Goal: Information Seeking & Learning: Learn about a topic

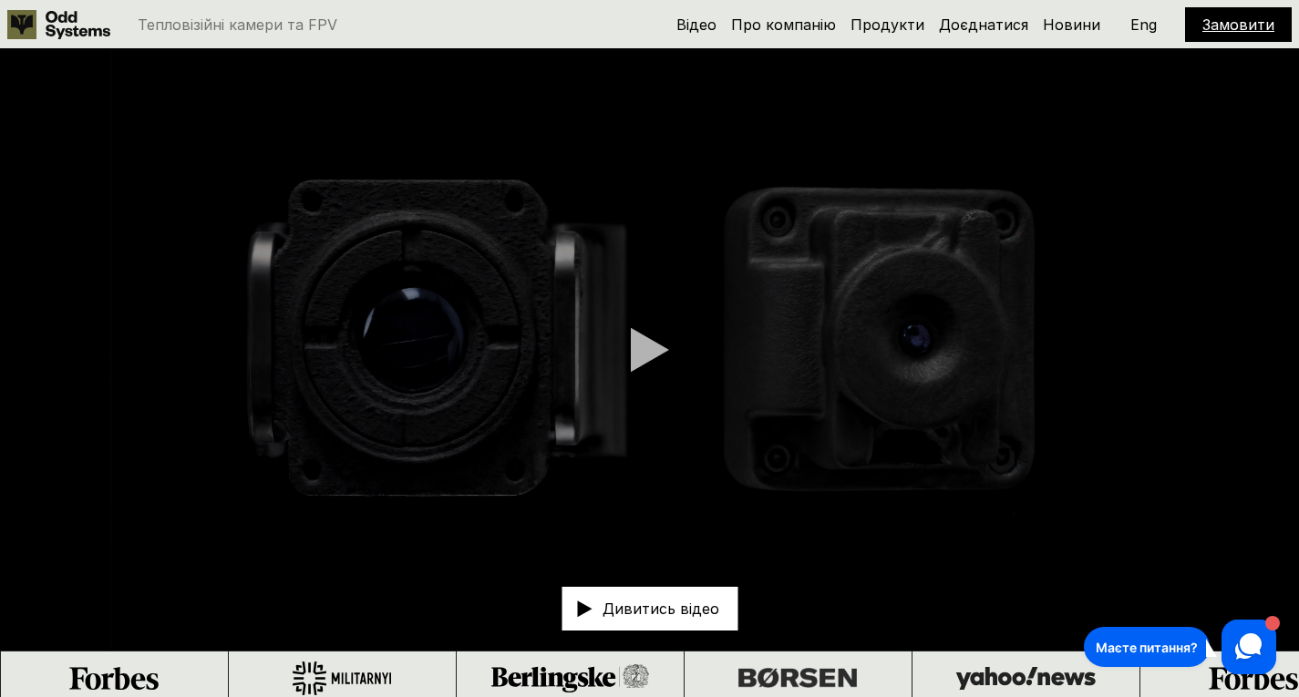
click at [1146, 27] on p "Eng" at bounding box center [1143, 24] width 26 height 15
click at [855, 28] on link "About" at bounding box center [843, 24] width 44 height 18
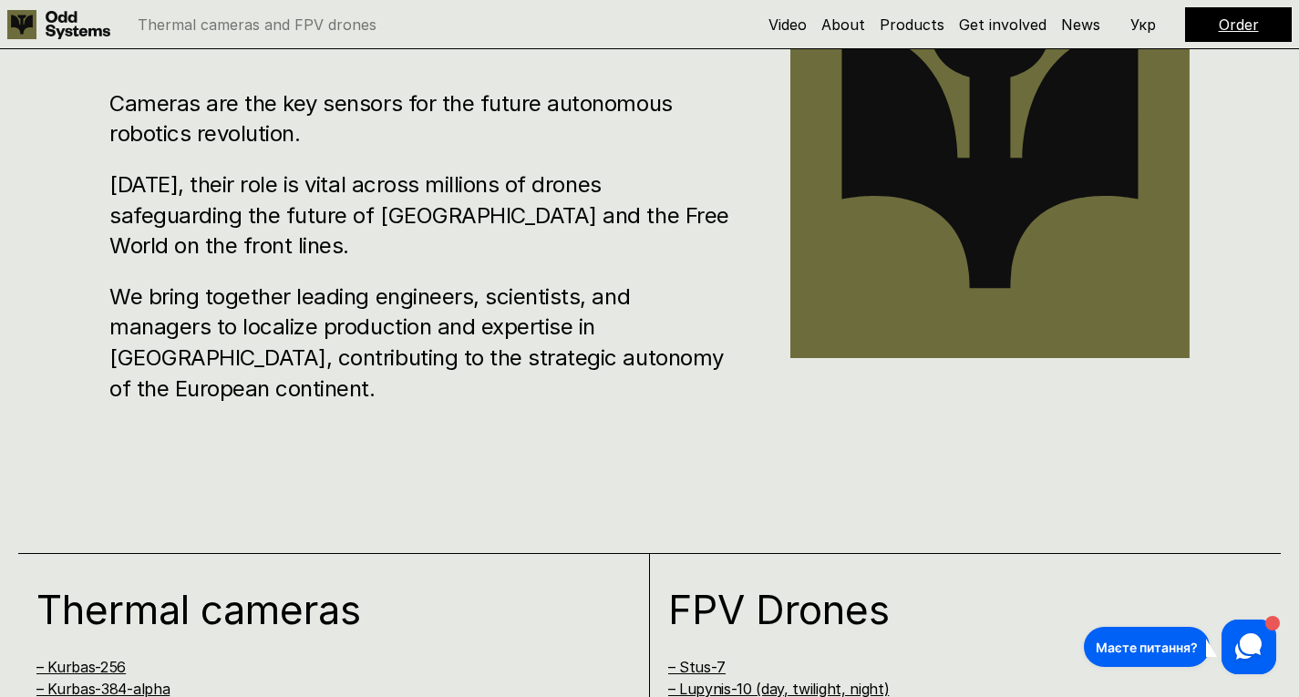
scroll to position [885, 0]
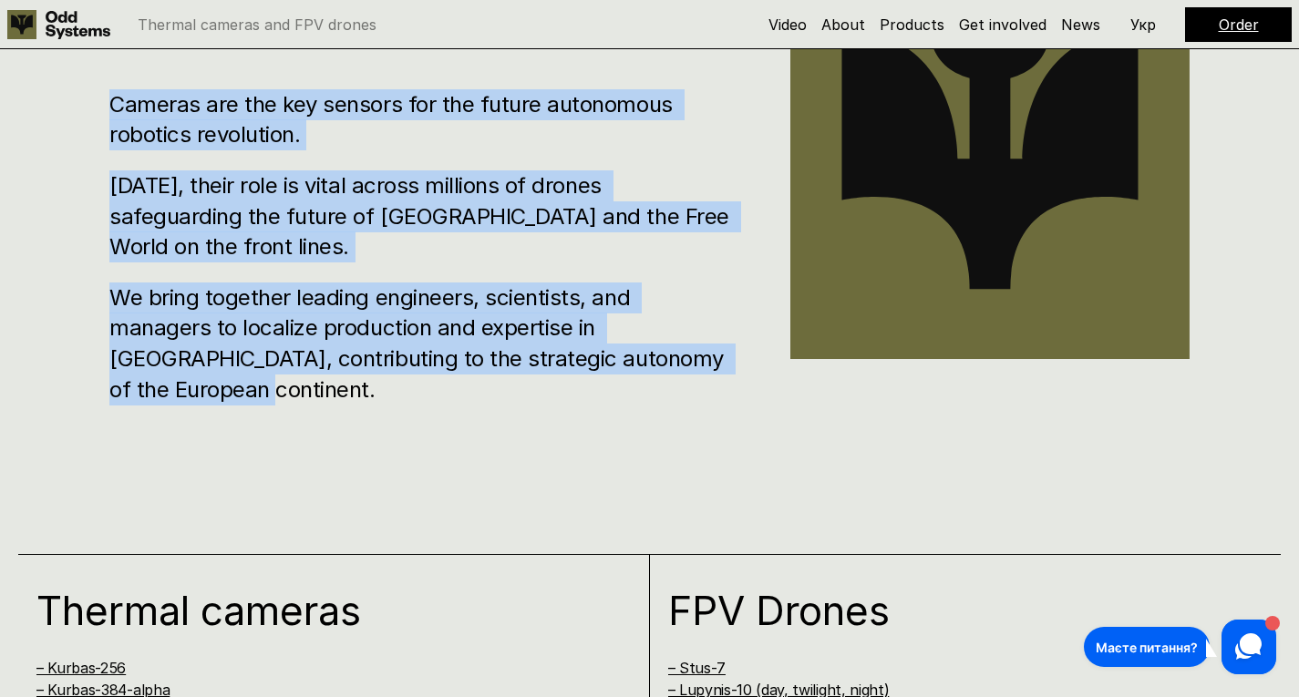
drag, startPoint x: 643, startPoint y: 360, endPoint x: 110, endPoint y: 144, distance: 575.3
click at [110, 144] on div "Cameras are the key sensors for the future autonomous robotics revolution. [DAT…" at bounding box center [422, 246] width 626 height 315
copy div "Cameras are the key sensors for the future autonomous robotics revolution. [DAT…"
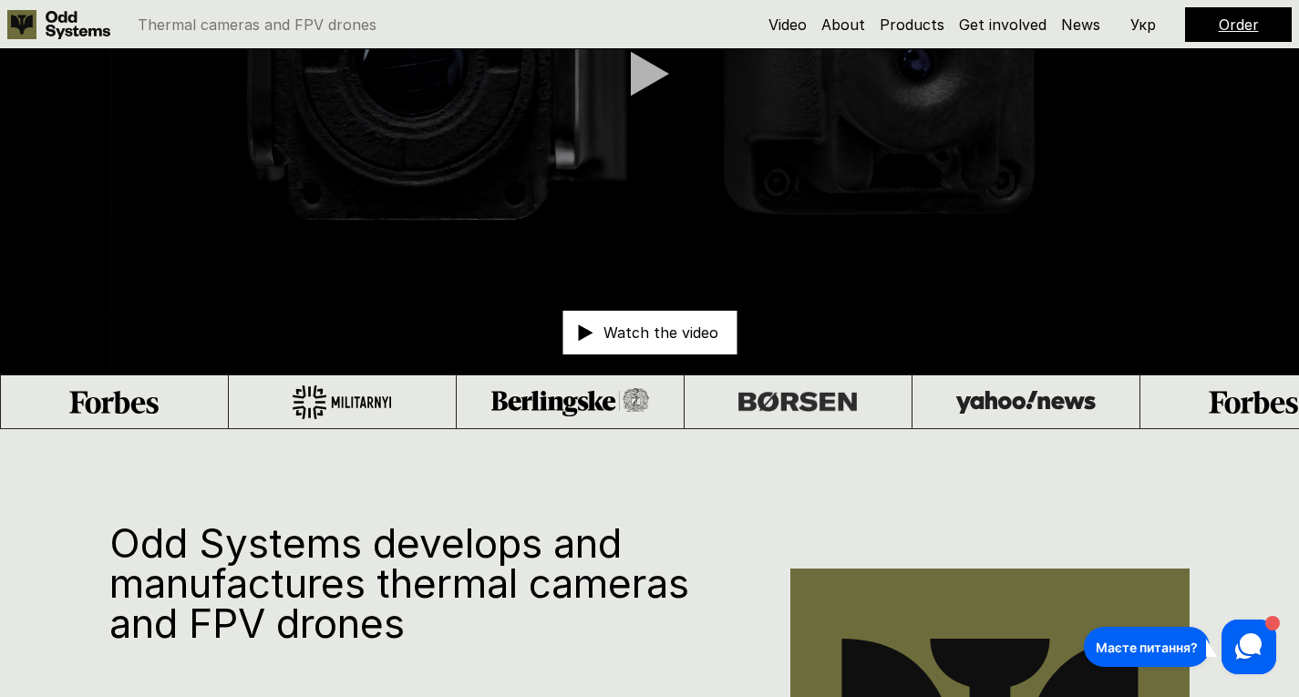
scroll to position [0, 0]
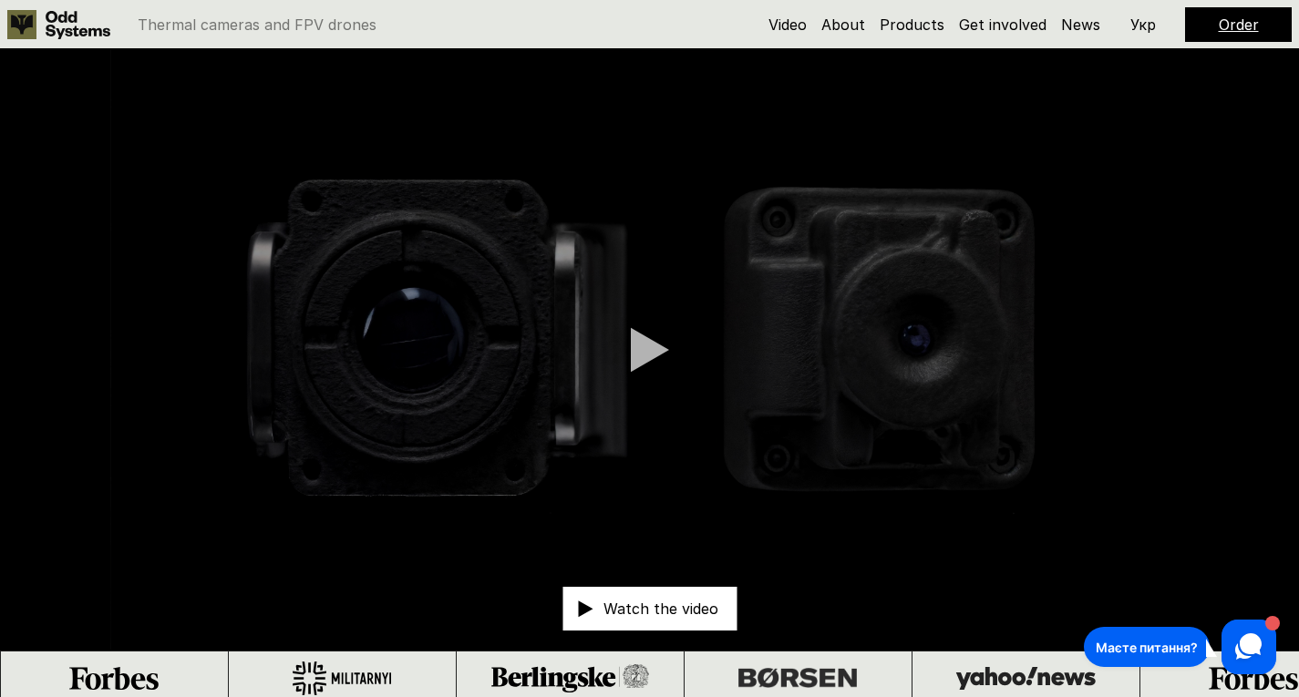
click at [705, 87] on video at bounding box center [649, 349] width 1299 height 601
click at [27, 18] on use at bounding box center [21, 24] width 29 height 29
click at [920, 24] on link "Products" at bounding box center [912, 24] width 65 height 18
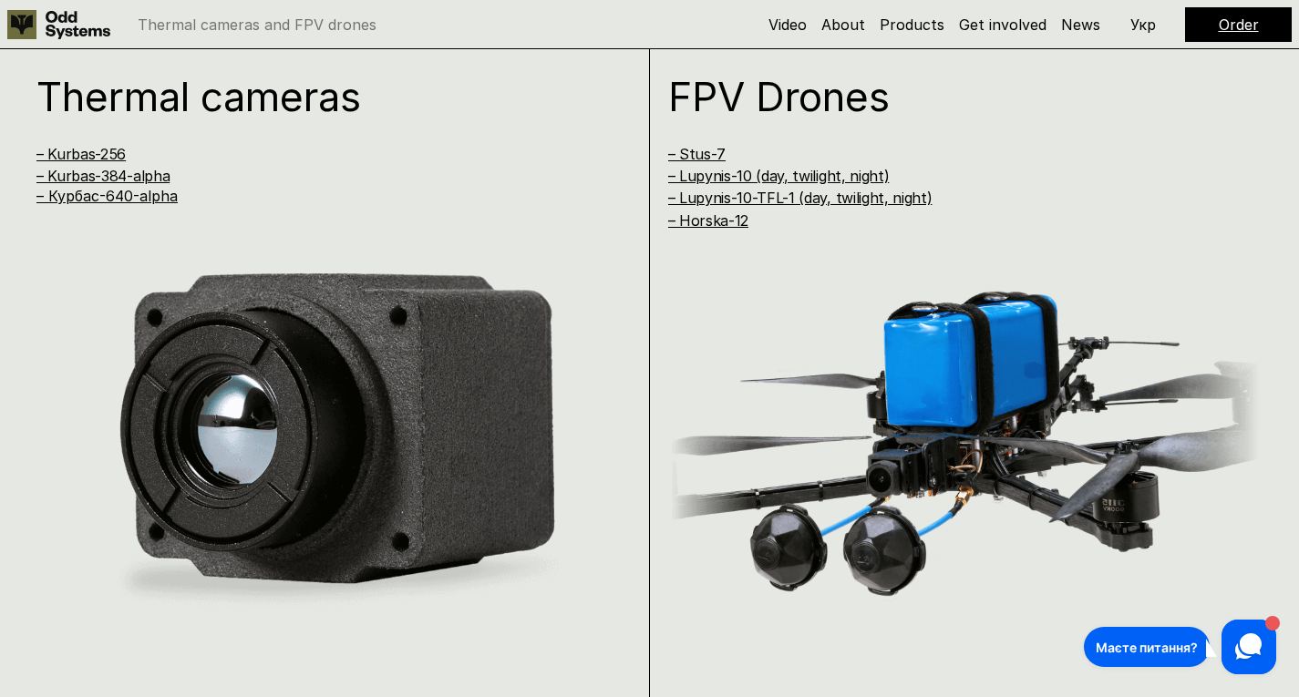
scroll to position [1402, 0]
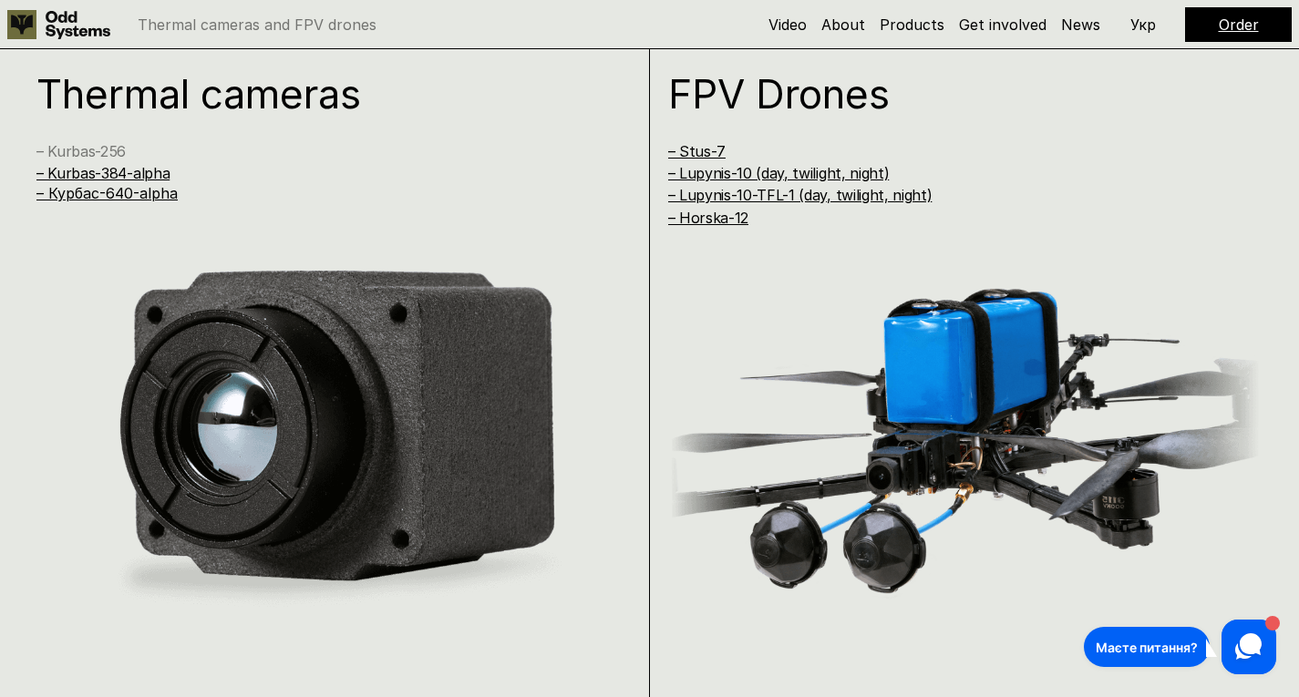
click at [112, 146] on link "– Kurbas-256" at bounding box center [80, 151] width 89 height 18
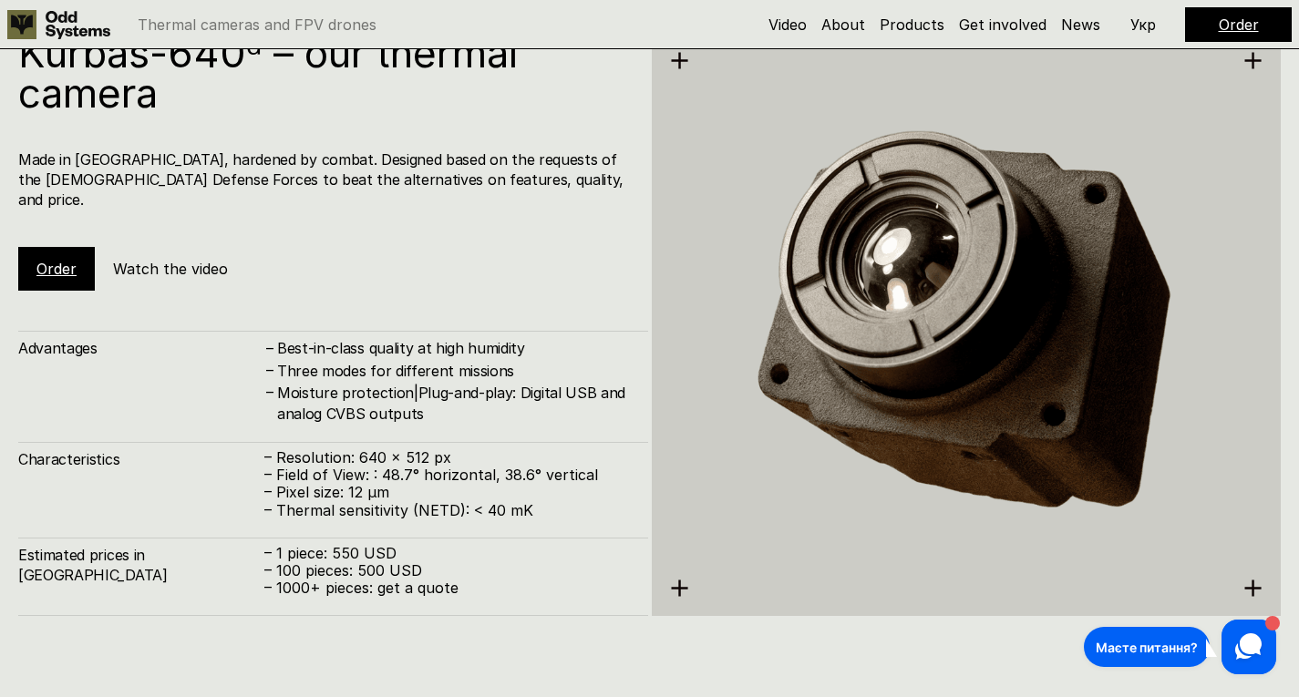
scroll to position [3523, 0]
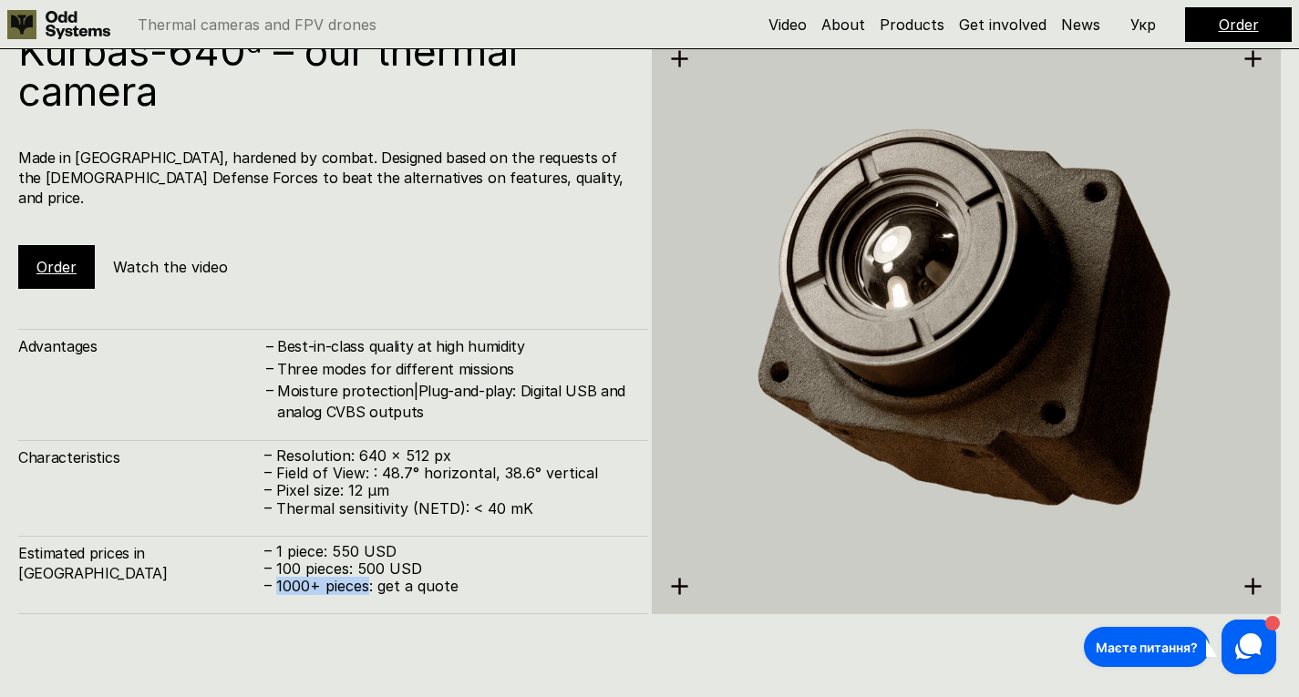
drag, startPoint x: 276, startPoint y: 588, endPoint x: 368, endPoint y: 592, distance: 92.2
click at [368, 592] on p "– 1000+ pieces: get a quote" at bounding box center [446, 586] width 365 height 17
copy p "1000+ pieces"
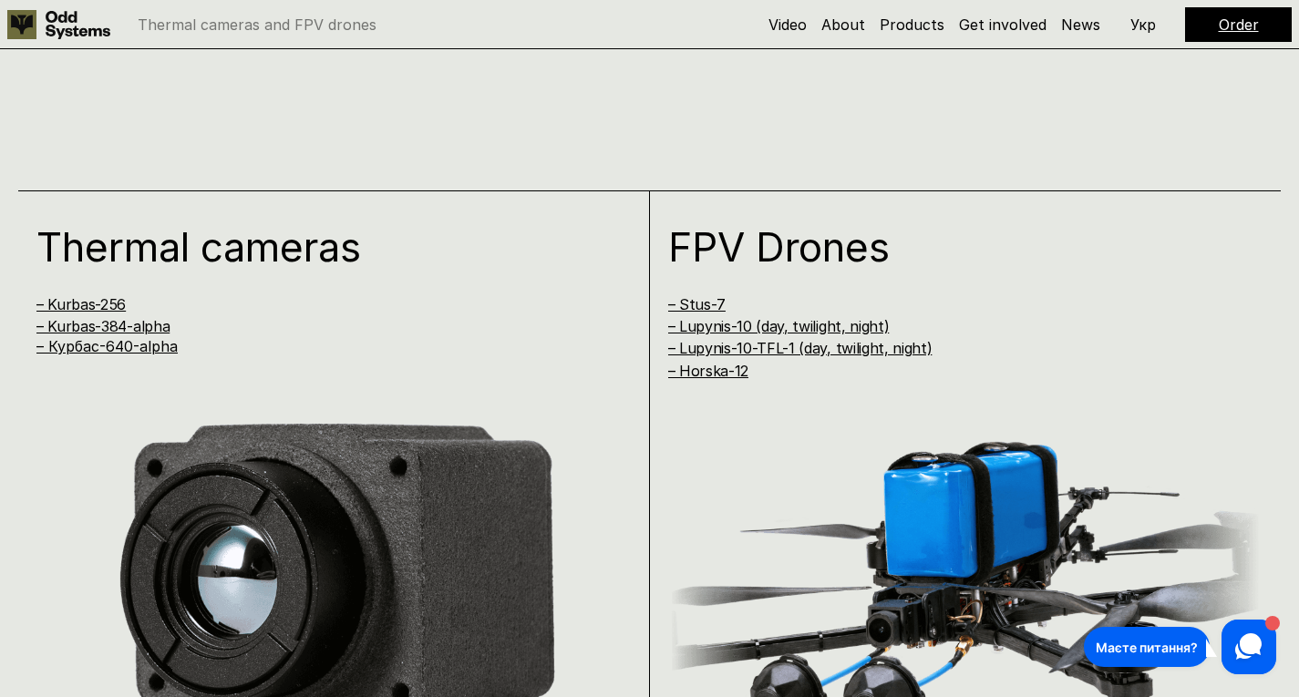
scroll to position [1250, 0]
click at [709, 302] on link "– Stus-7" at bounding box center [696, 303] width 57 height 18
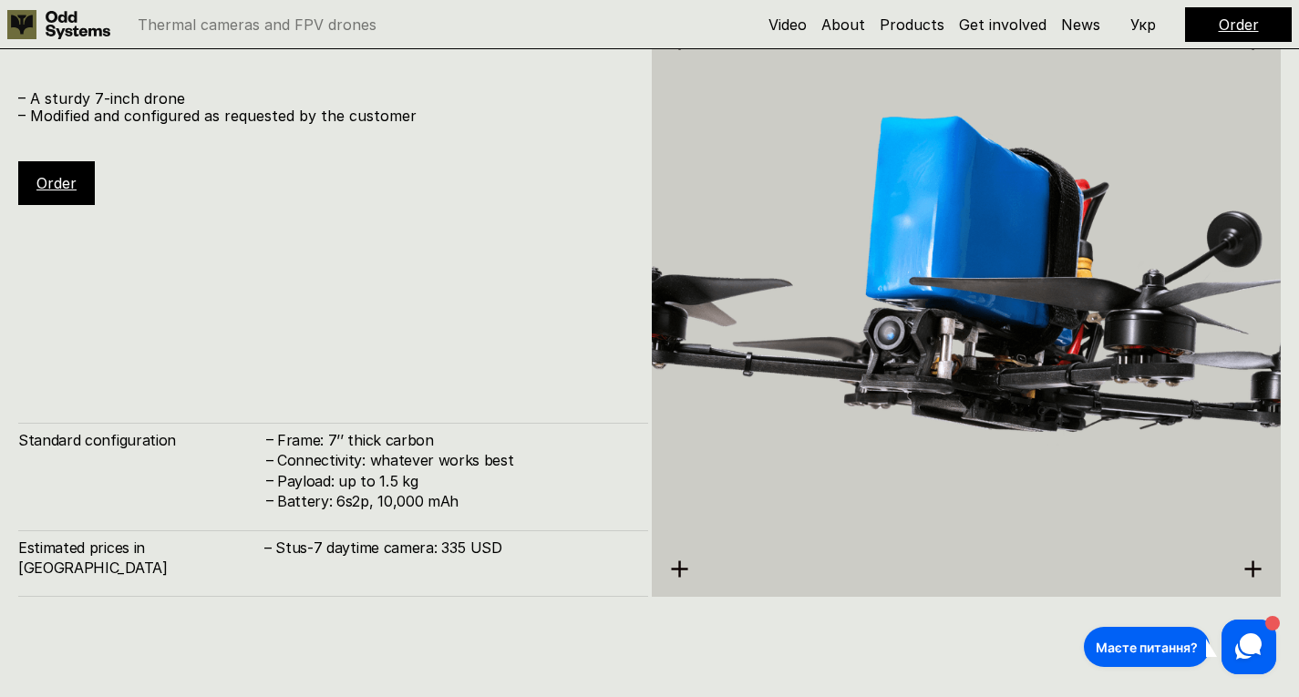
scroll to position [4238, 0]
drag, startPoint x: 513, startPoint y: 567, endPoint x: 323, endPoint y: 573, distance: 190.6
click at [323, 557] on h4 "– Stus-7 daytime camera: 335 USD" at bounding box center [446, 547] width 365 height 20
click at [324, 557] on h4 "– Stus-7 daytime camera: 335 USD" at bounding box center [446, 547] width 365 height 20
click at [325, 557] on h4 "– Stus-7 daytime camera: 335 USD" at bounding box center [446, 547] width 365 height 20
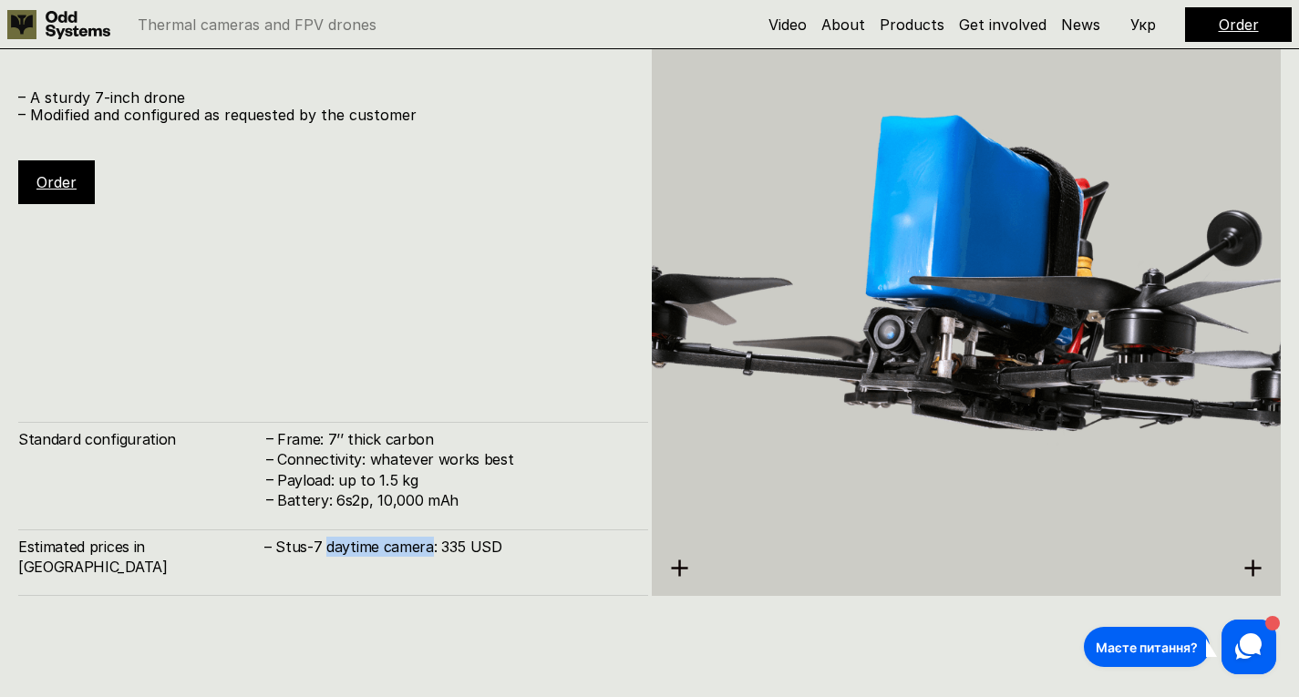
drag, startPoint x: 322, startPoint y: 571, endPoint x: 428, endPoint y: 571, distance: 106.6
click at [428, 557] on h4 "– Stus-7 daytime camera: 335 USD" at bounding box center [446, 547] width 365 height 20
copy h4 "daytime camera"
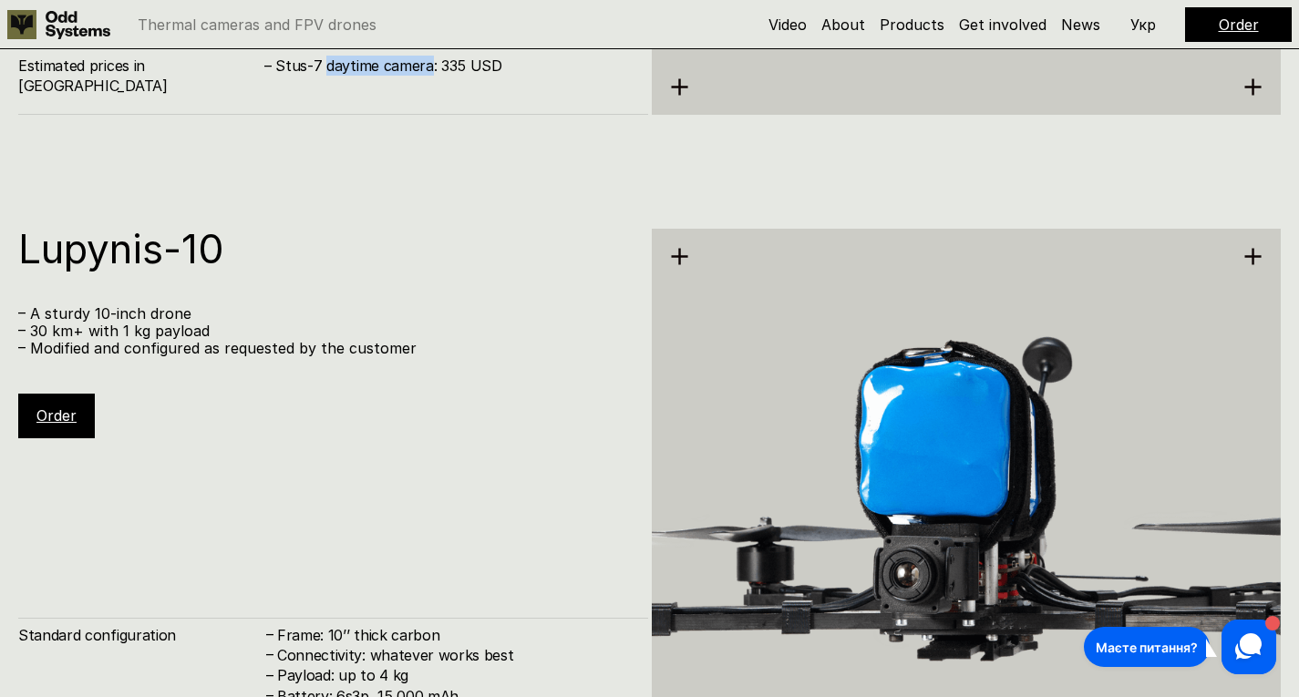
scroll to position [5088, 0]
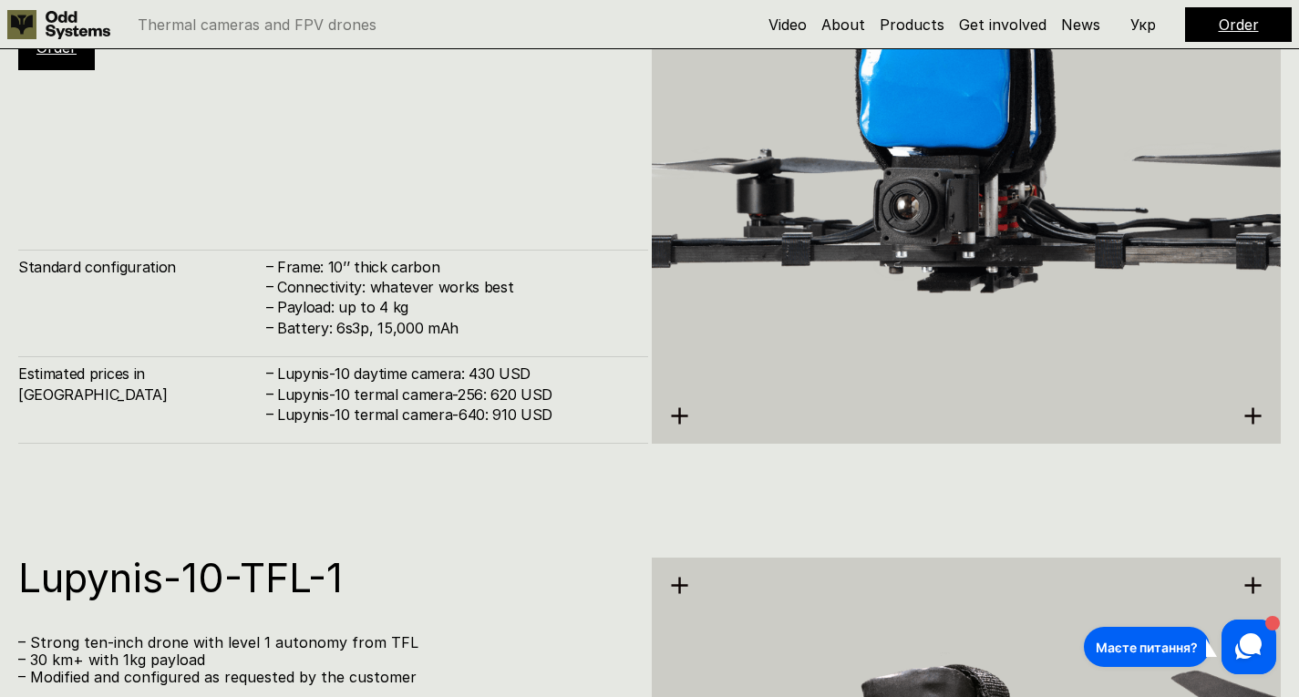
click at [482, 371] on h4 "Lupynis-10 daytime camera: 430 USD" at bounding box center [453, 374] width 353 height 20
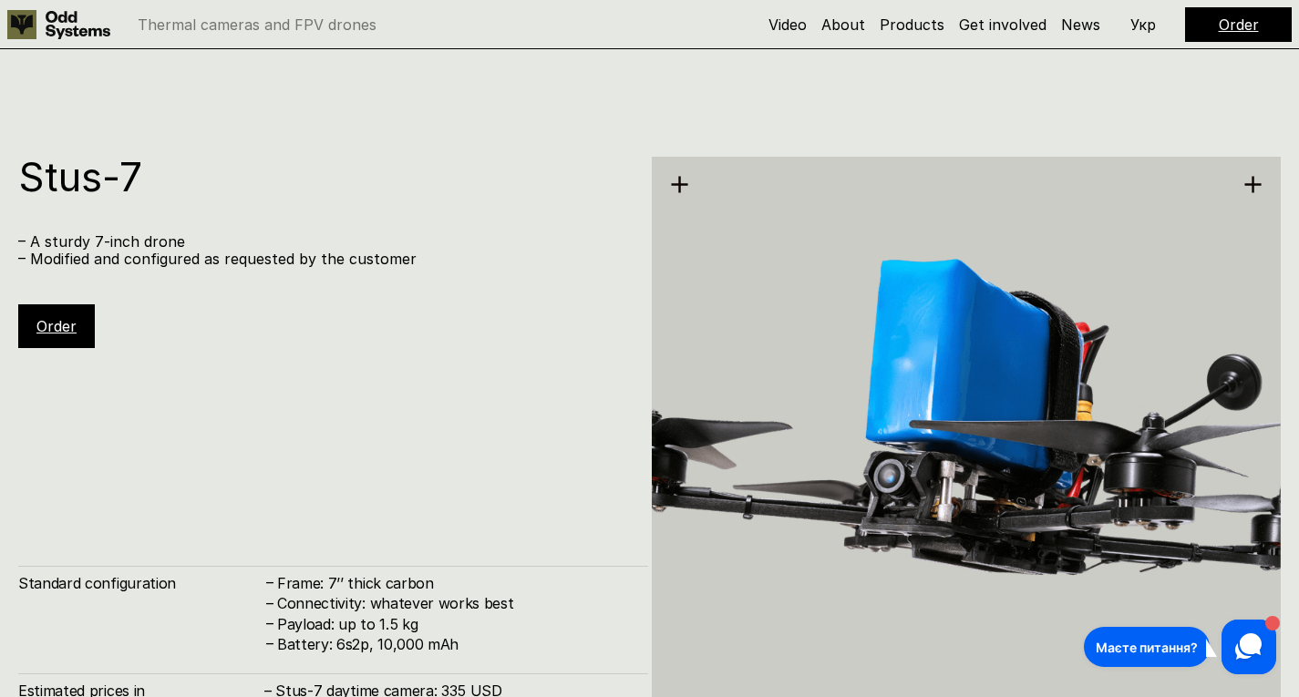
scroll to position [3952, 0]
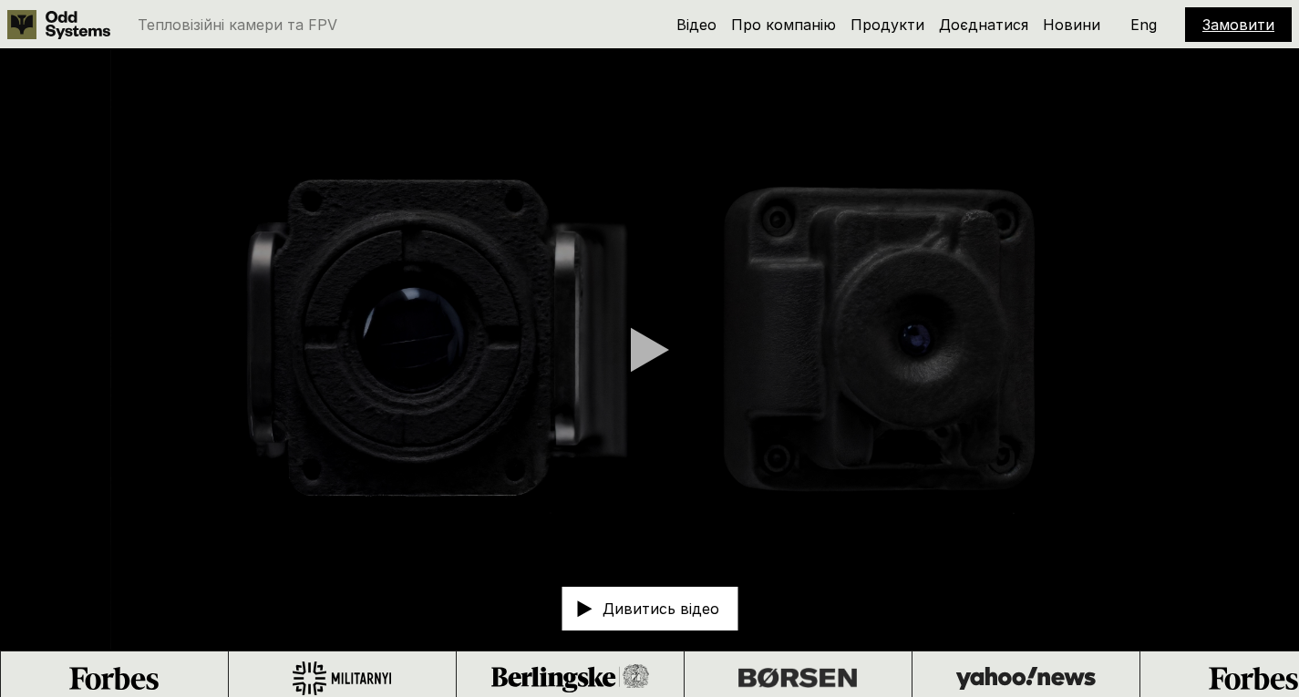
click at [1146, 27] on p "Eng" at bounding box center [1143, 24] width 26 height 15
